Goal: Task Accomplishment & Management: Manage account settings

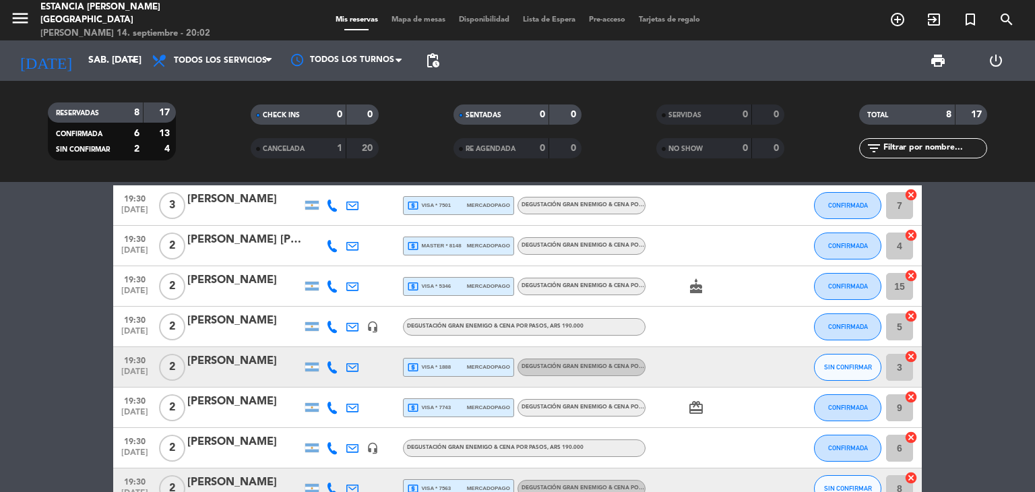
scroll to position [67, 0]
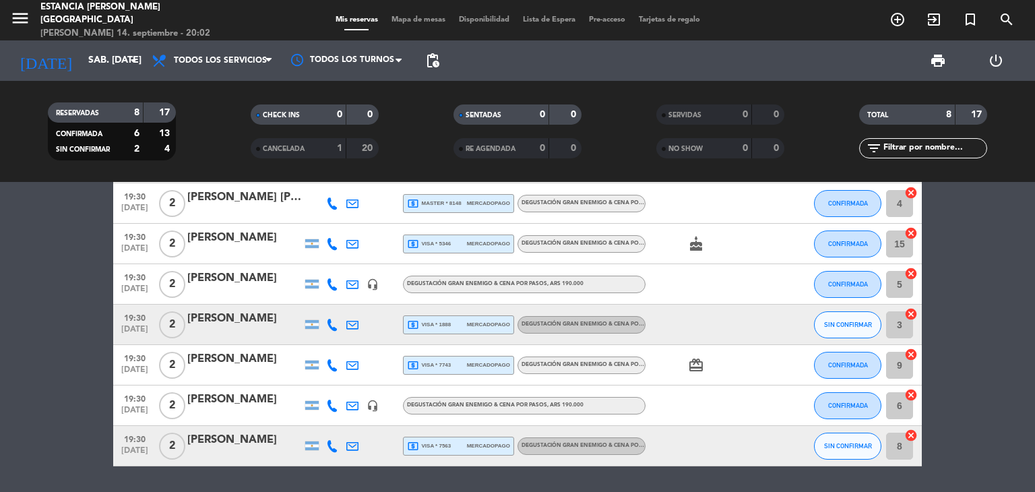
click at [263, 318] on div "[PERSON_NAME]" at bounding box center [244, 319] width 115 height 18
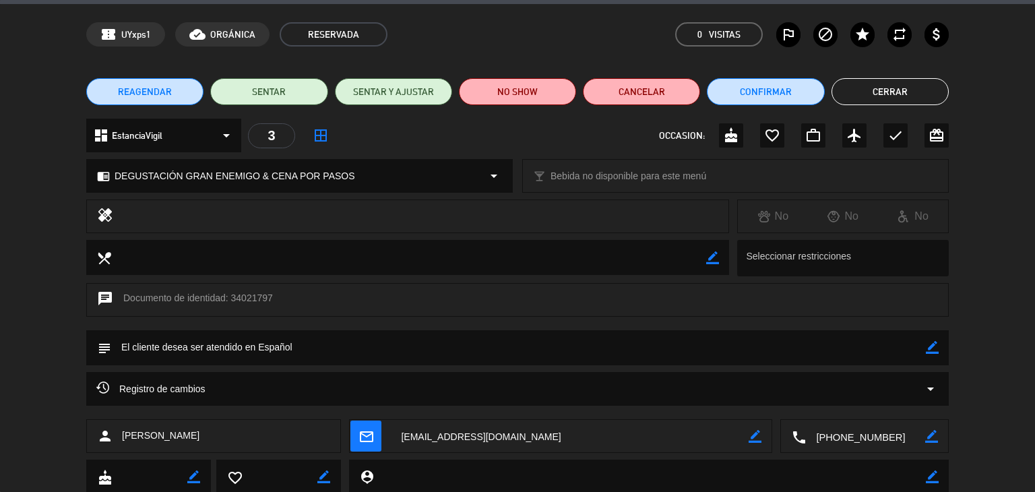
scroll to position [86, 0]
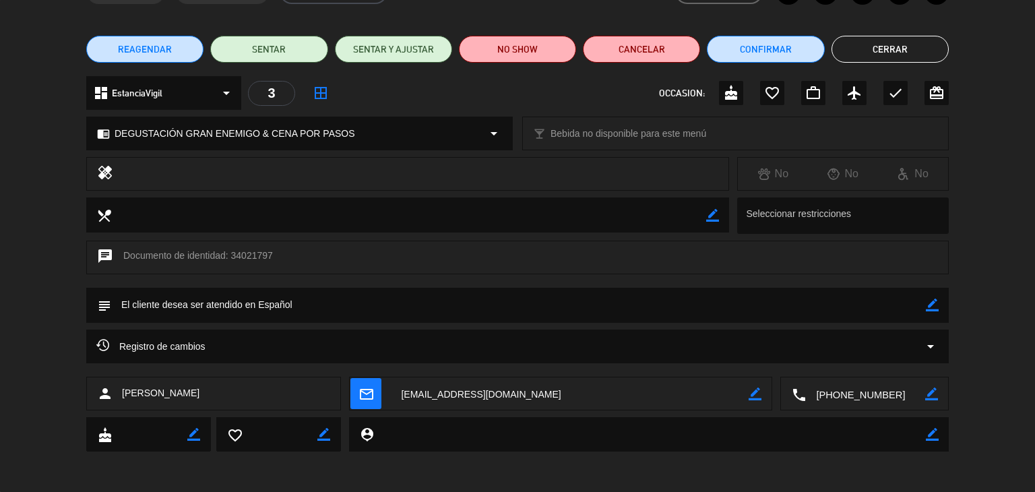
drag, startPoint x: 224, startPoint y: 391, endPoint x: 101, endPoint y: 389, distance: 122.6
click at [101, 389] on div "person [PERSON_NAME]" at bounding box center [213, 394] width 255 height 34
click at [197, 401] on div "person [PERSON_NAME]" at bounding box center [213, 394] width 255 height 34
drag, startPoint x: 208, startPoint y: 395, endPoint x: 123, endPoint y: 392, distance: 84.3
click at [123, 392] on span "[PERSON_NAME]" at bounding box center [160, 392] width 77 height 15
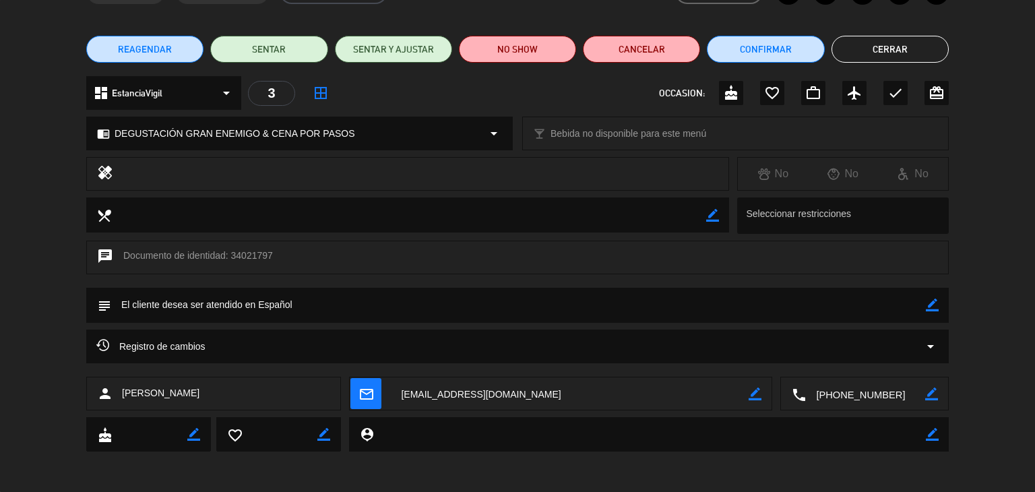
copy span "[PERSON_NAME]"
click at [485, 399] on textarea at bounding box center [569, 394] width 357 height 34
copy span "[PERSON_NAME]"
click at [851, 391] on textarea at bounding box center [865, 394] width 119 height 34
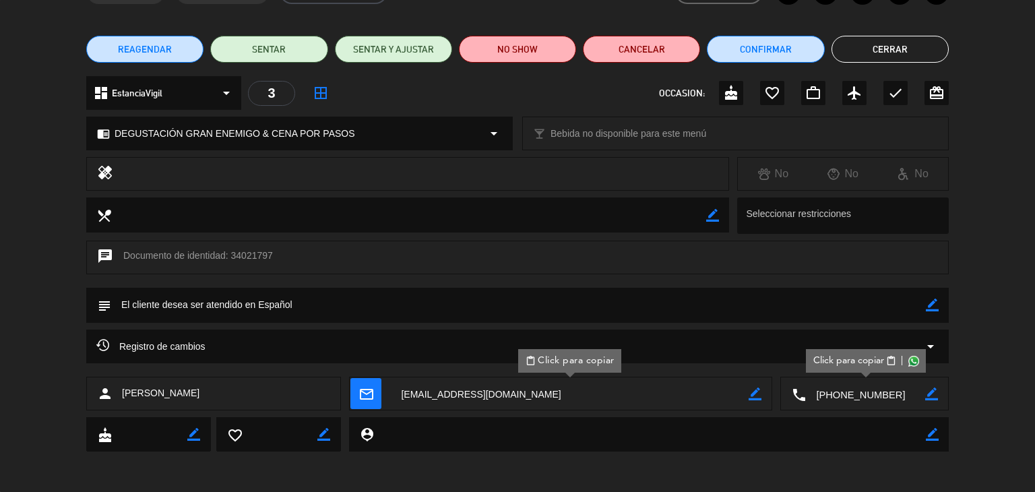
click at [889, 360] on span "content_paste" at bounding box center [891, 361] width 10 height 10
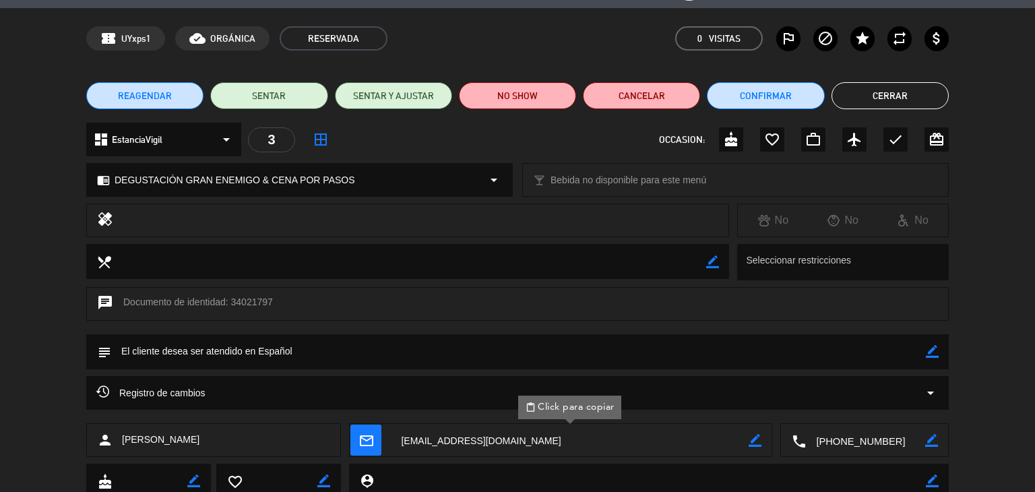
scroll to position [0, 0]
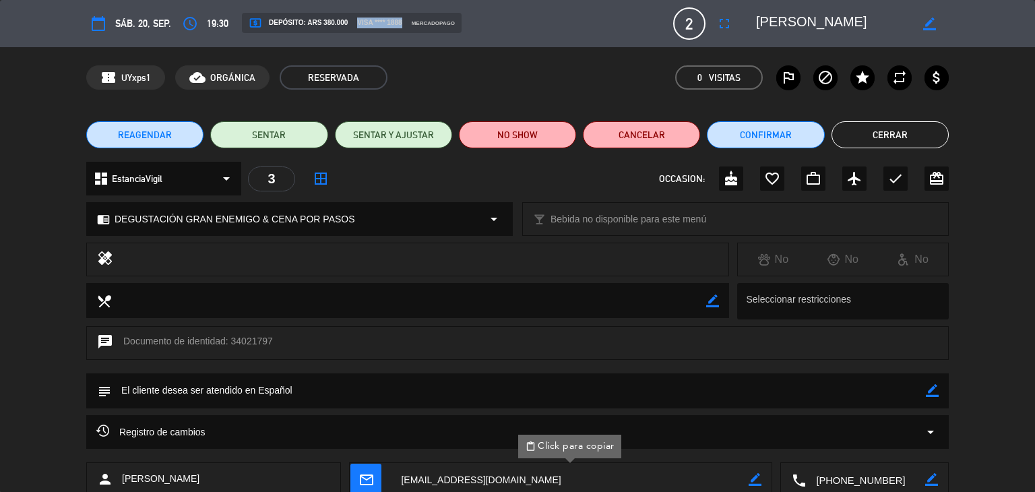
drag, startPoint x: 356, startPoint y: 22, endPoint x: 410, endPoint y: 25, distance: 54.0
click at [402, 25] on span "visa **** 1888" at bounding box center [379, 23] width 44 height 11
copy span "visa **** 1888"
click at [746, 137] on button "Confirmar" at bounding box center [765, 134] width 117 height 27
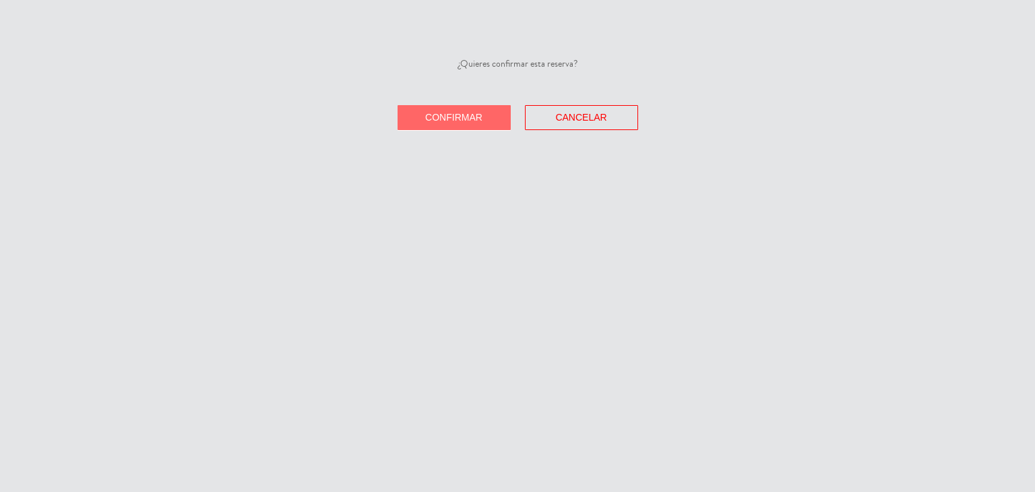
click at [470, 115] on span "Confirmar" at bounding box center [453, 117] width 57 height 11
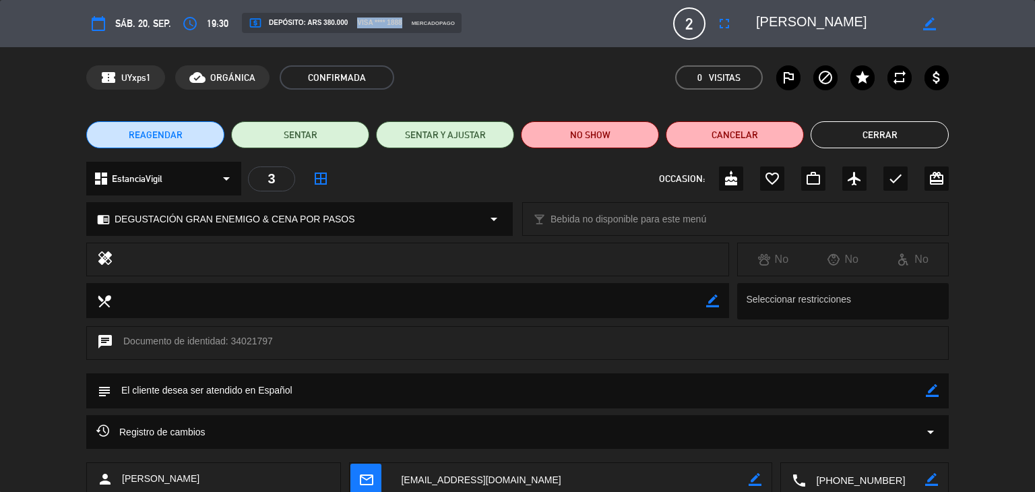
click at [108, 22] on button "calendar_today" at bounding box center [98, 23] width 24 height 24
click at [94, 27] on icon "calendar_today" at bounding box center [98, 23] width 16 height 16
click at [94, 26] on icon "calendar_today" at bounding box center [98, 23] width 16 height 16
